Goal: Task Accomplishment & Management: Complete application form

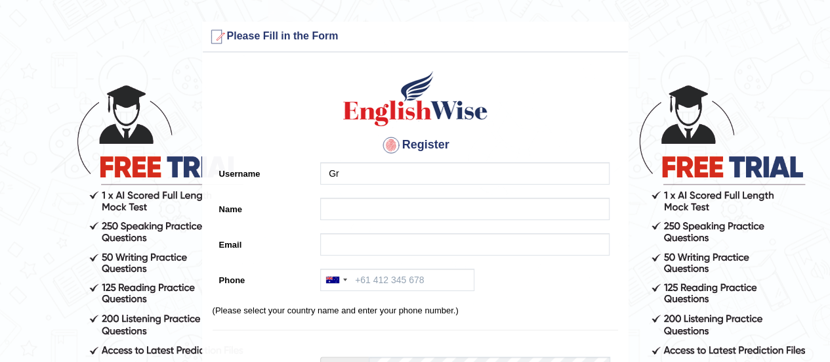
type input "G"
type input "V"
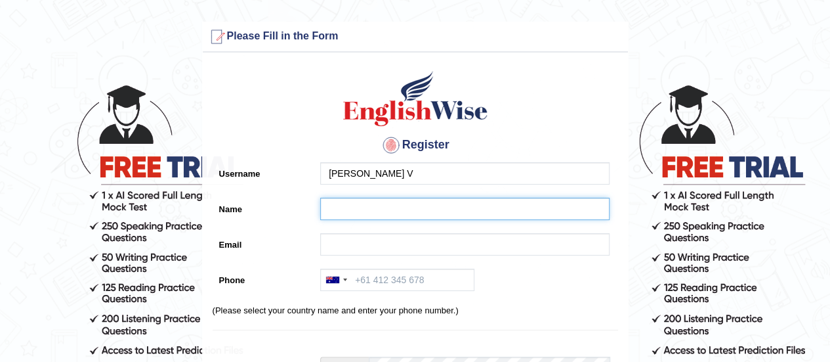
click at [421, 201] on input "Name" at bounding box center [464, 209] width 289 height 22
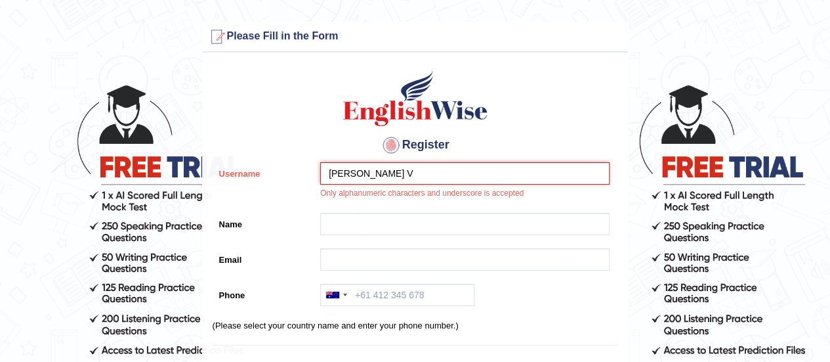
click at [431, 171] on input "Greeshma V" at bounding box center [464, 173] width 289 height 22
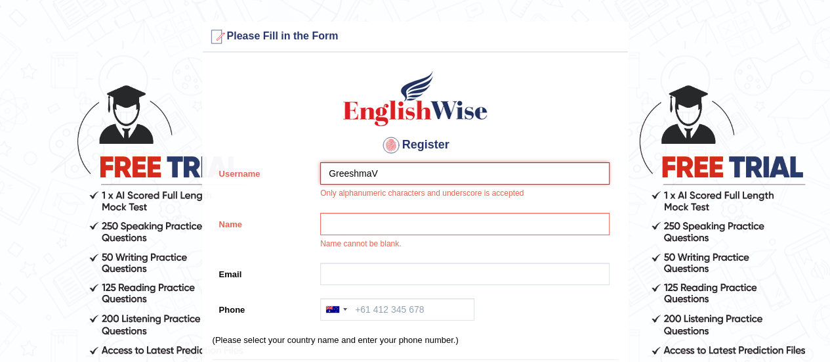
type input "GreeshmaV"
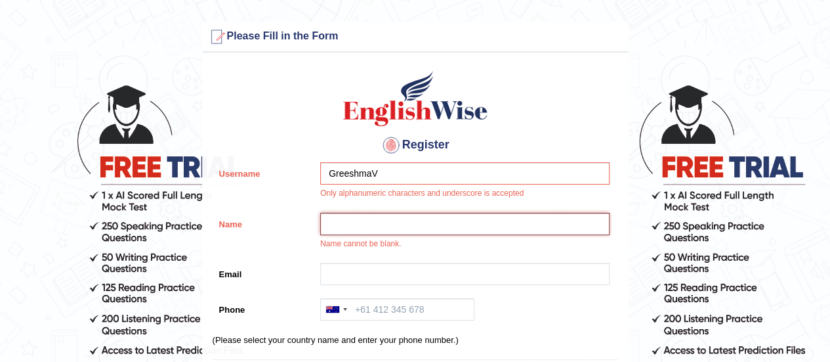
click at [357, 228] on input "Name" at bounding box center [464, 224] width 289 height 22
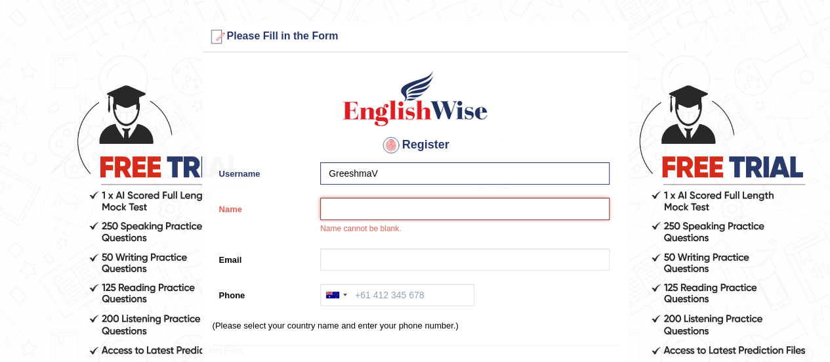
type input "[PERSON_NAME]"
type input "vejendla.greeshma@gmail.com"
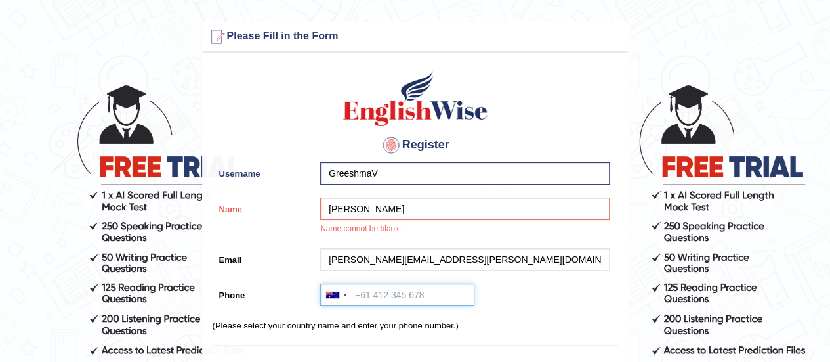
type input "+919989973582"
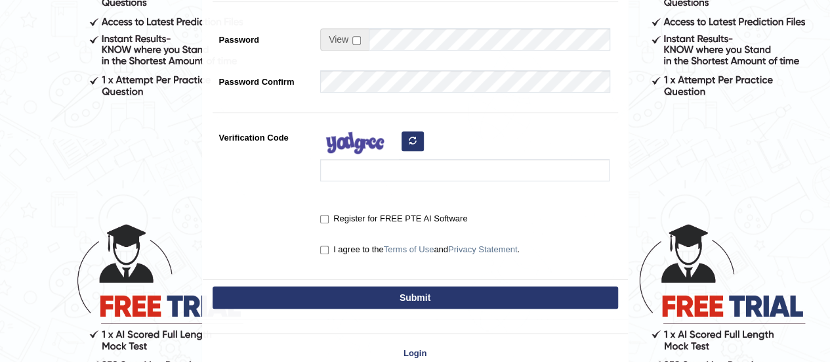
scroll to position [131, 0]
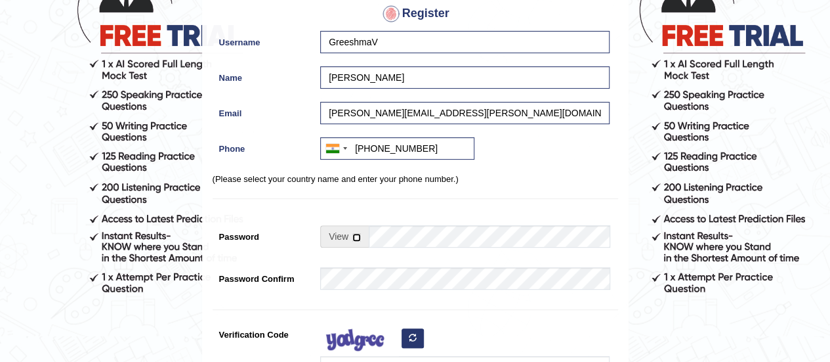
click at [356, 236] on input "checkbox" at bounding box center [356, 237] width 9 height 9
checkbox input "true"
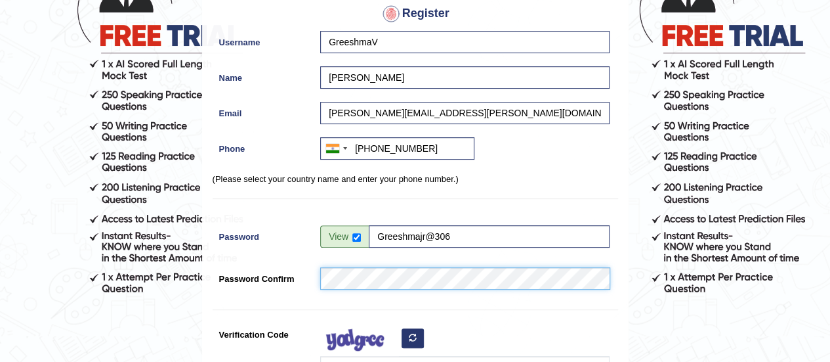
scroll to position [263, 0]
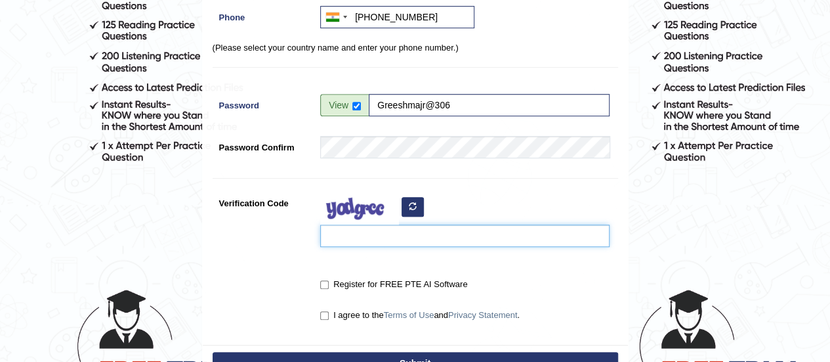
click at [379, 234] on input "Verification Code" at bounding box center [464, 235] width 289 height 22
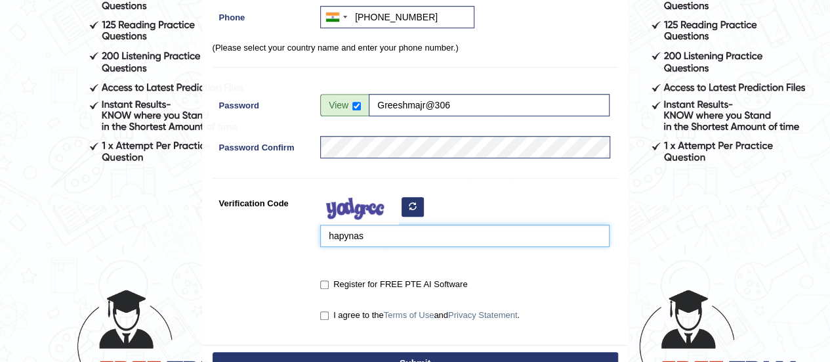
type input "hapynas"
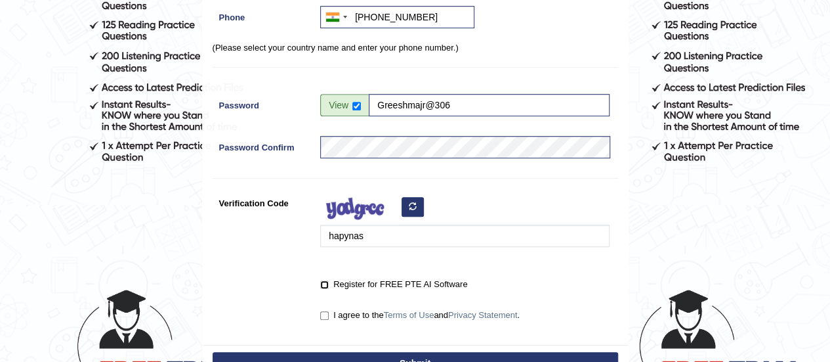
click at [320, 283] on input "Register for FREE PTE AI Software" at bounding box center [324, 284] width 9 height 9
checkbox input "true"
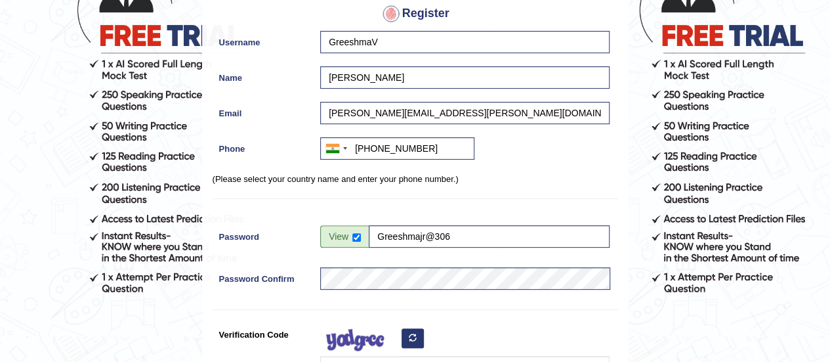
scroll to position [394, 0]
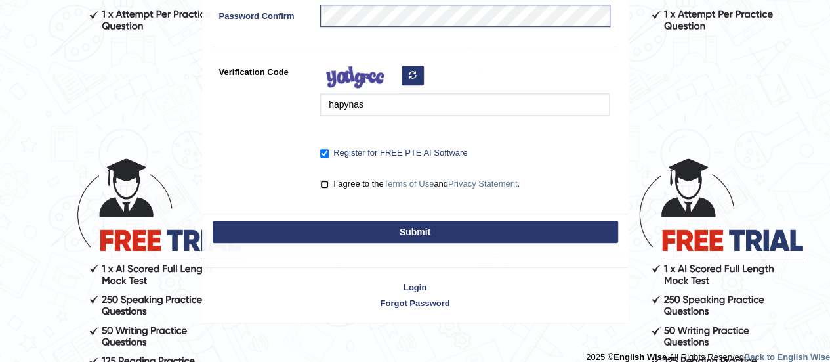
click at [323, 182] on input "I agree to the Terms of Use and Privacy Statement ." at bounding box center [324, 184] width 9 height 9
checkbox input "true"
click at [367, 227] on button "Submit" at bounding box center [416, 232] width 406 height 22
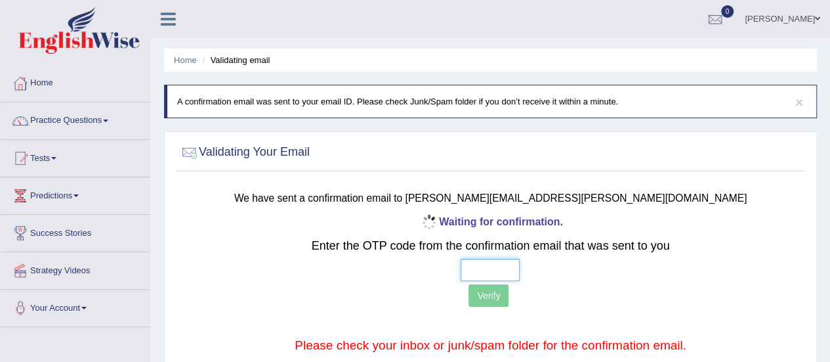
click at [492, 276] on input "text" at bounding box center [490, 270] width 59 height 22
type input "3 3 0 1"
click at [492, 291] on button "Verify" at bounding box center [489, 295] width 40 height 22
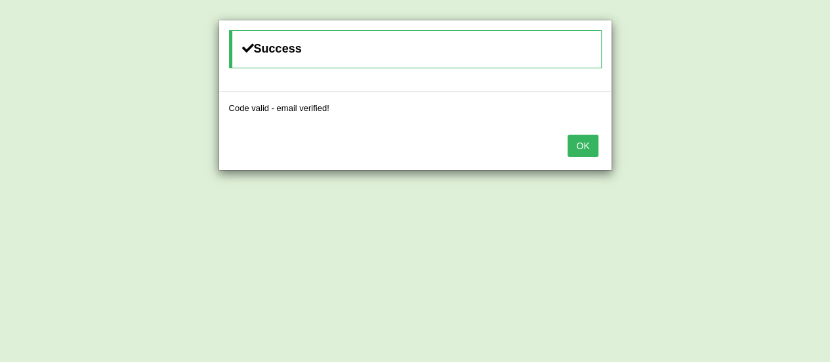
click at [588, 143] on button "OK" at bounding box center [583, 146] width 30 height 22
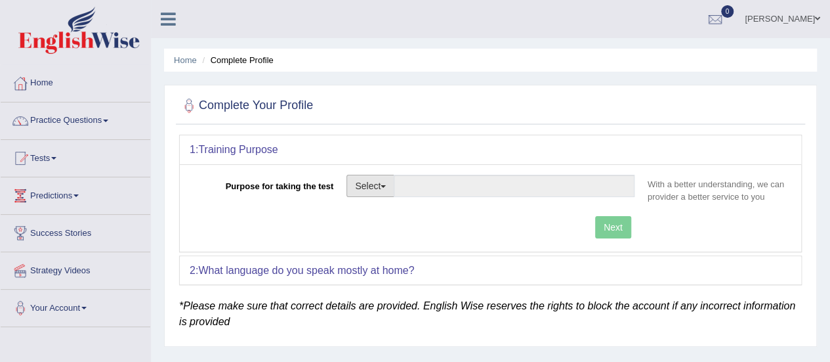
click at [391, 186] on button "Select" at bounding box center [371, 186] width 48 height 22
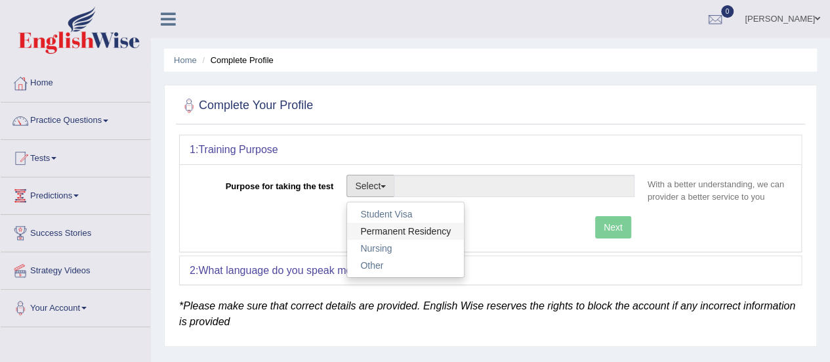
click at [393, 228] on link "Permanent Residency" at bounding box center [405, 230] width 117 height 17
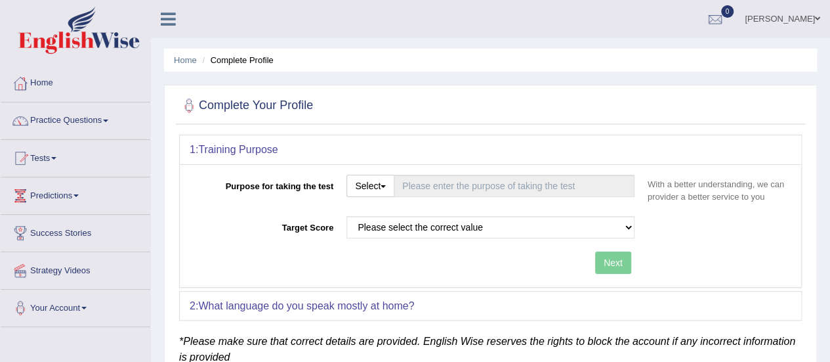
type input "Permanent Residency"
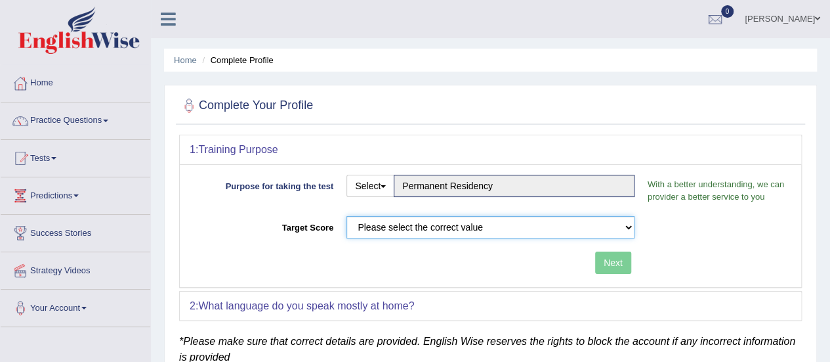
click at [627, 226] on select "Please select the correct value 50 (6 bands) 58 (6.5 bands) 65 (7 bands) 79 (8 …" at bounding box center [491, 227] width 288 height 22
select select "79"
click at [347, 216] on select "Please select the correct value 50 (6 bands) 58 (6.5 bands) 65 (7 bands) 79 (8 …" at bounding box center [491, 227] width 288 height 22
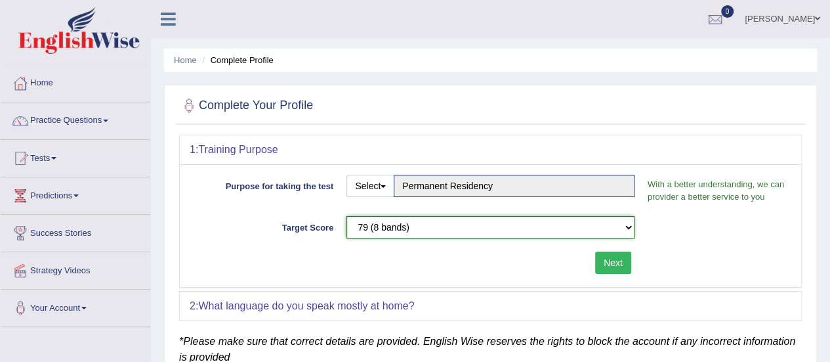
scroll to position [131, 0]
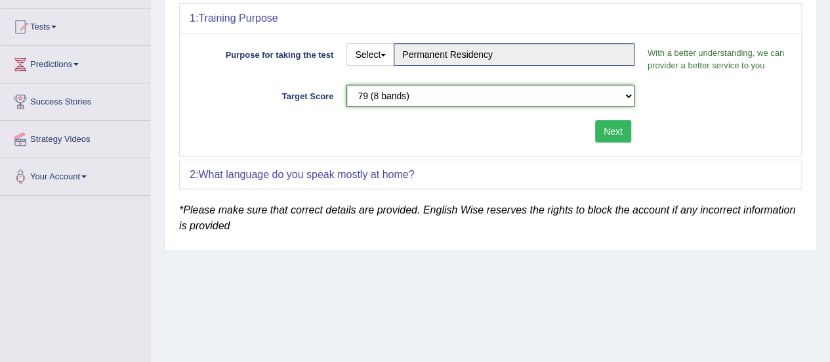
click at [629, 94] on select "Please select the correct value 50 (6 bands) 58 (6.5 bands) 65 (7 bands) 79 (8 …" at bounding box center [491, 96] width 288 height 22
click at [347, 85] on select "Please select the correct value 50 (6 bands) 58 (6.5 bands) 65 (7 bands) 79 (8 …" at bounding box center [491, 96] width 288 height 22
click at [612, 131] on button "Next" at bounding box center [613, 131] width 36 height 22
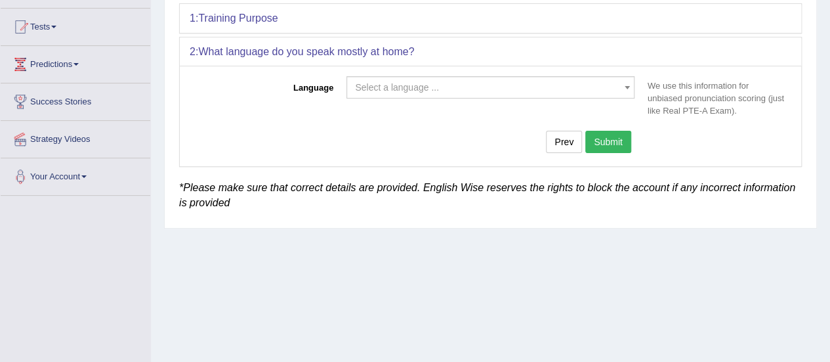
click at [623, 89] on span at bounding box center [627, 87] width 13 height 21
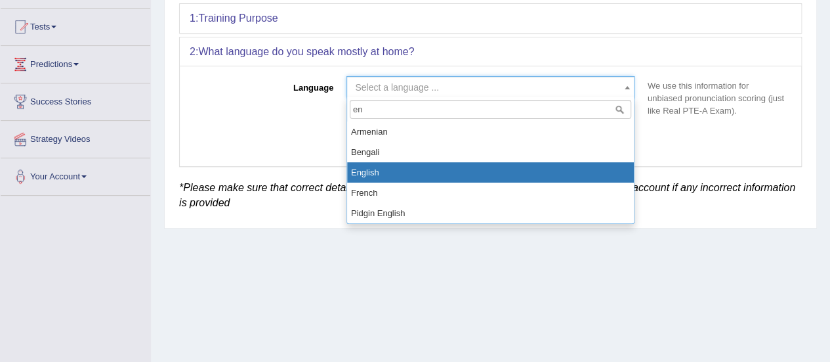
type input "en"
select select "English"
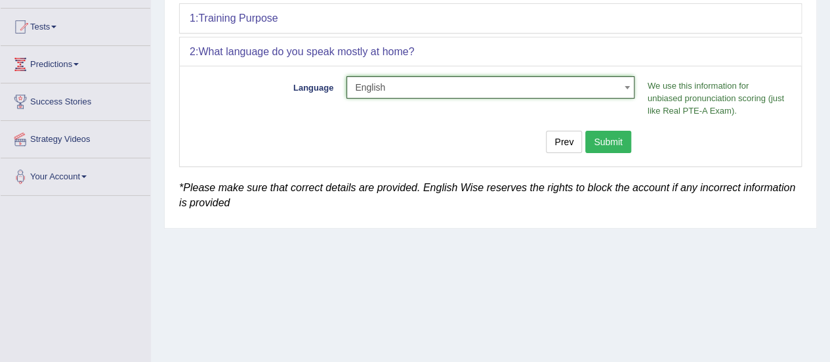
click at [608, 138] on button "Submit" at bounding box center [608, 142] width 46 height 22
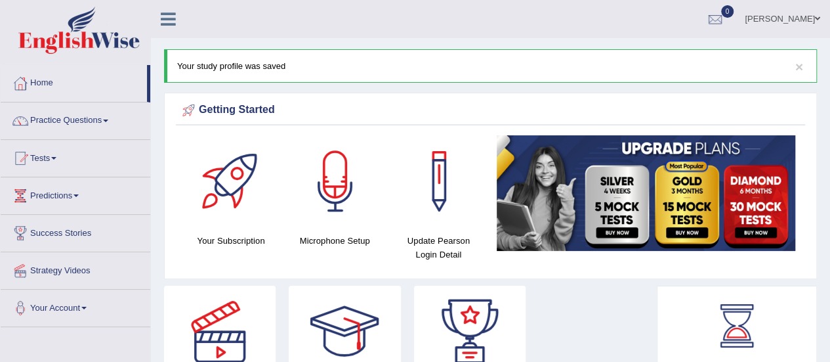
click at [175, 21] on icon at bounding box center [168, 19] width 15 height 17
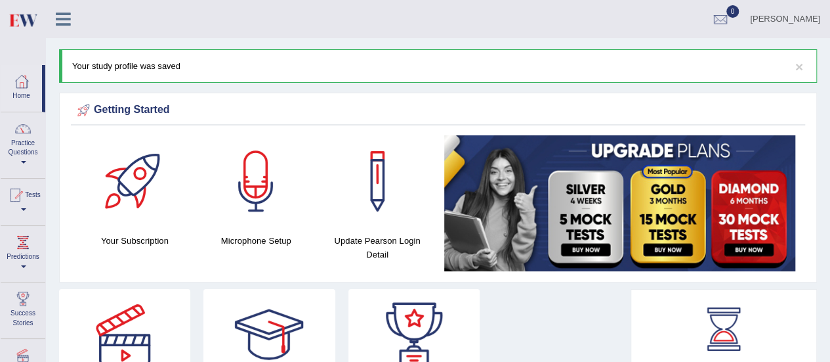
click at [795, 14] on link "[PERSON_NAME]" at bounding box center [785, 17] width 90 height 34
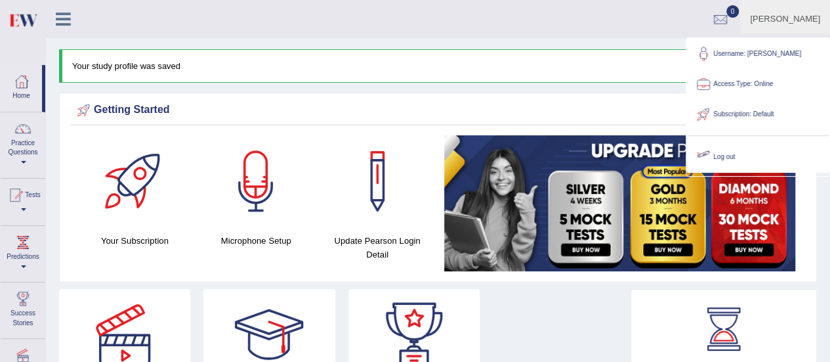
click at [563, 30] on ul "Greeshma Vejendla Toggle navigation Username: GreeshmaV Access Type: Online Sub…" at bounding box center [556, 18] width 549 height 37
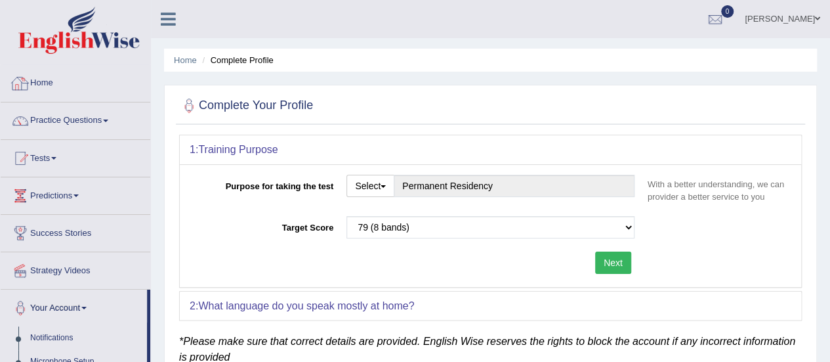
click at [66, 81] on link "Home" at bounding box center [76, 81] width 150 height 33
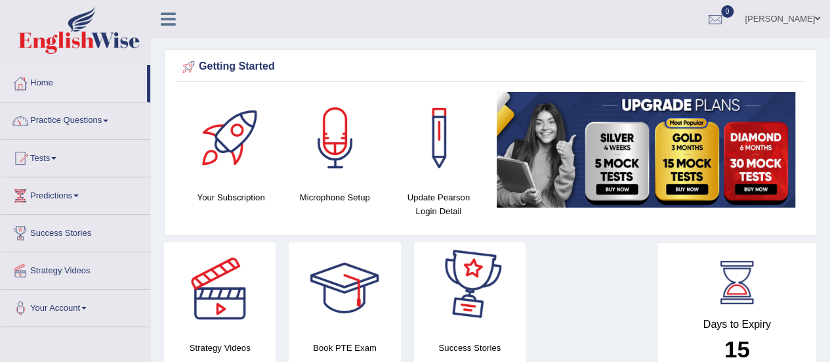
scroll to position [197, 0]
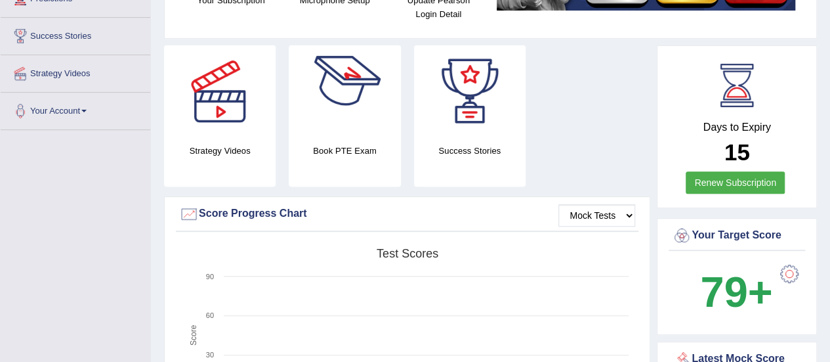
click at [352, 133] on div at bounding box center [345, 91] width 92 height 92
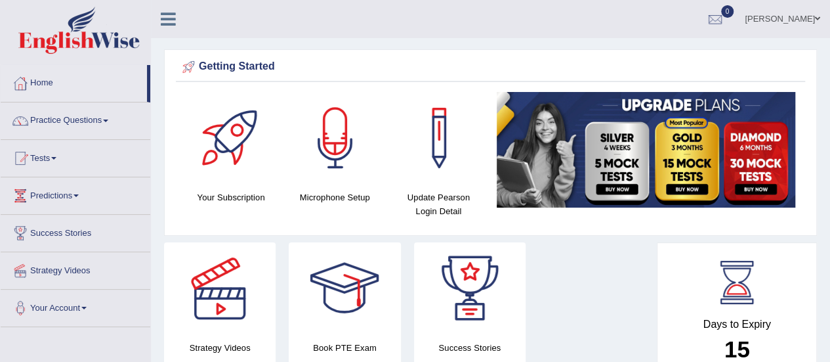
click at [793, 23] on link "[PERSON_NAME]" at bounding box center [782, 17] width 95 height 34
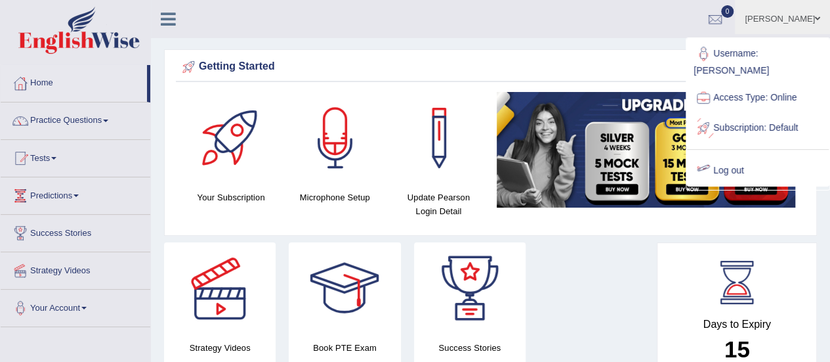
click at [715, 156] on link "Log out" at bounding box center [758, 171] width 142 height 30
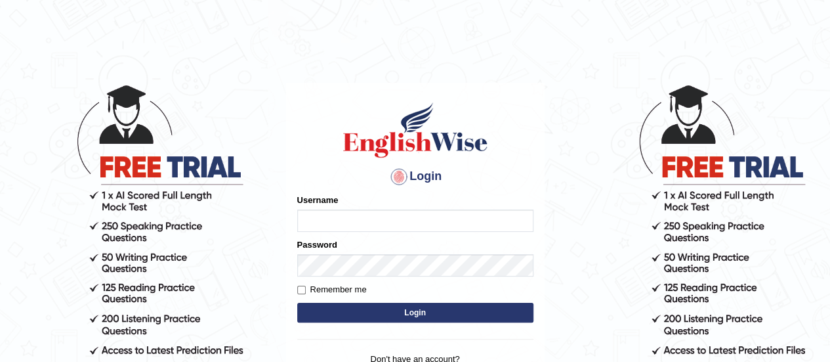
click at [350, 219] on input "Username" at bounding box center [415, 220] width 236 height 22
click at [351, 216] on input "Username" at bounding box center [415, 220] width 236 height 22
type input "GreeshmaV"
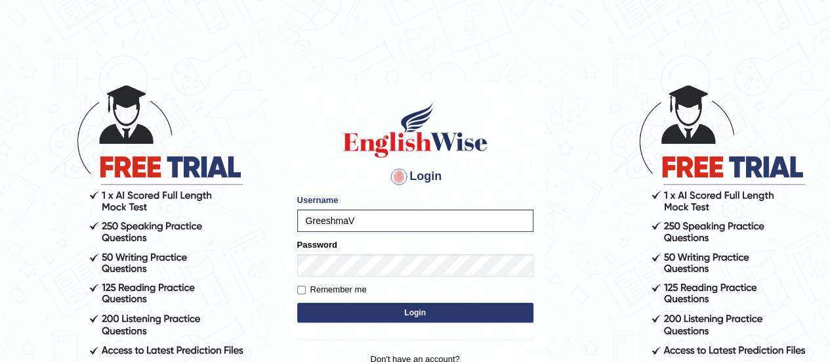
click at [402, 310] on button "Login" at bounding box center [415, 313] width 236 height 20
